Goal: Contribute content

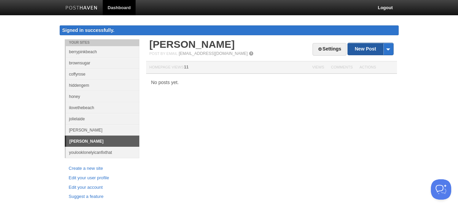
click at [365, 50] on link "New Post" at bounding box center [370, 49] width 45 height 12
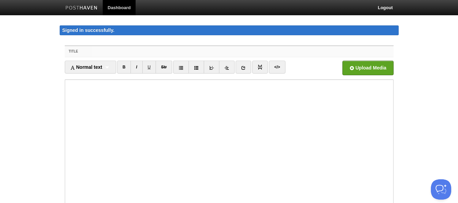
click at [209, 52] on input "Title" at bounding box center [243, 51] width 302 height 11
type input "too selfish"
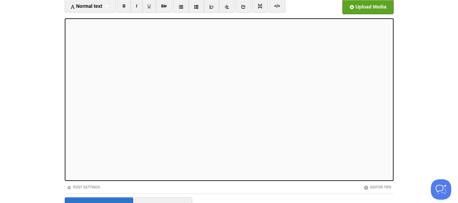
scroll to position [98, 0]
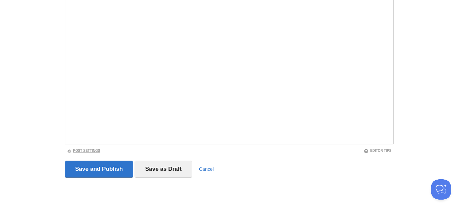
click at [84, 151] on link "Post Settings" at bounding box center [84, 151] width 34 height 4
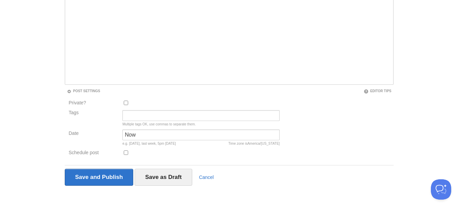
scroll to position [166, 0]
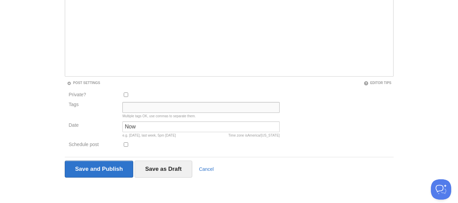
click at [131, 110] on input "Tags" at bounding box center [200, 107] width 157 height 11
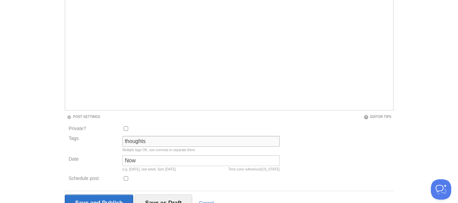
scroll to position [98, 0]
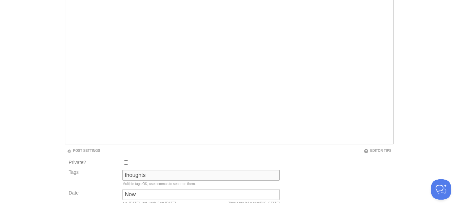
type input "thoughts"
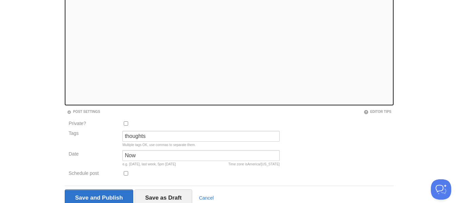
scroll to position [166, 0]
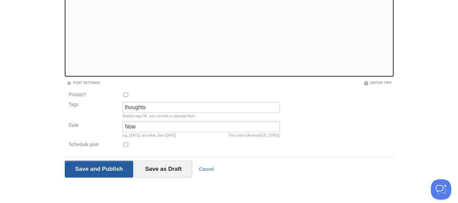
click at [114, 168] on input "Save and Publish" at bounding box center [99, 169] width 69 height 17
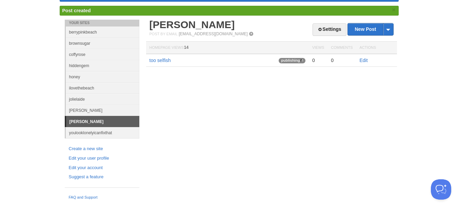
scroll to position [34, 0]
click at [182, 22] on link "[PERSON_NAME]" at bounding box center [192, 24] width 85 height 11
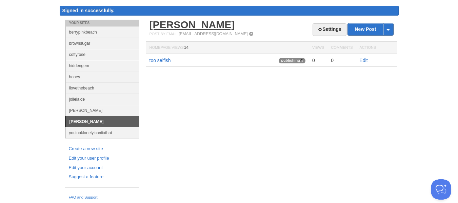
scroll to position [20, 0]
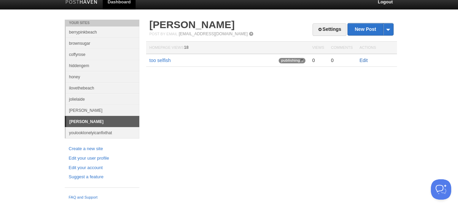
click at [364, 60] on link "Edit" at bounding box center [364, 60] width 8 height 5
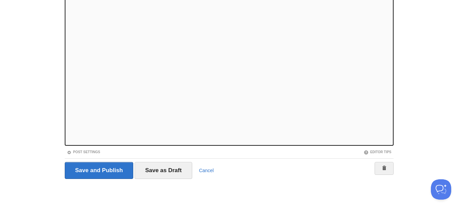
scroll to position [84, 0]
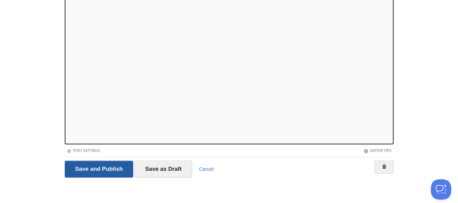
click at [110, 168] on input "Save and Publish" at bounding box center [99, 169] width 69 height 17
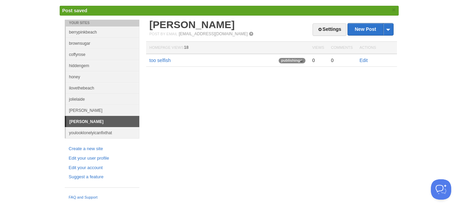
scroll to position [20, 0]
click at [156, 60] on link "too selfish" at bounding box center [160, 60] width 21 height 5
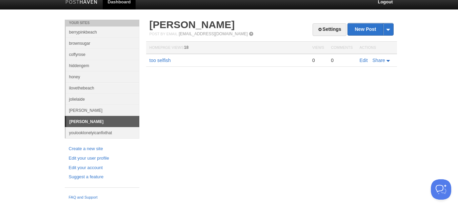
scroll to position [6, 0]
